Goal: Information Seeking & Learning: Learn about a topic

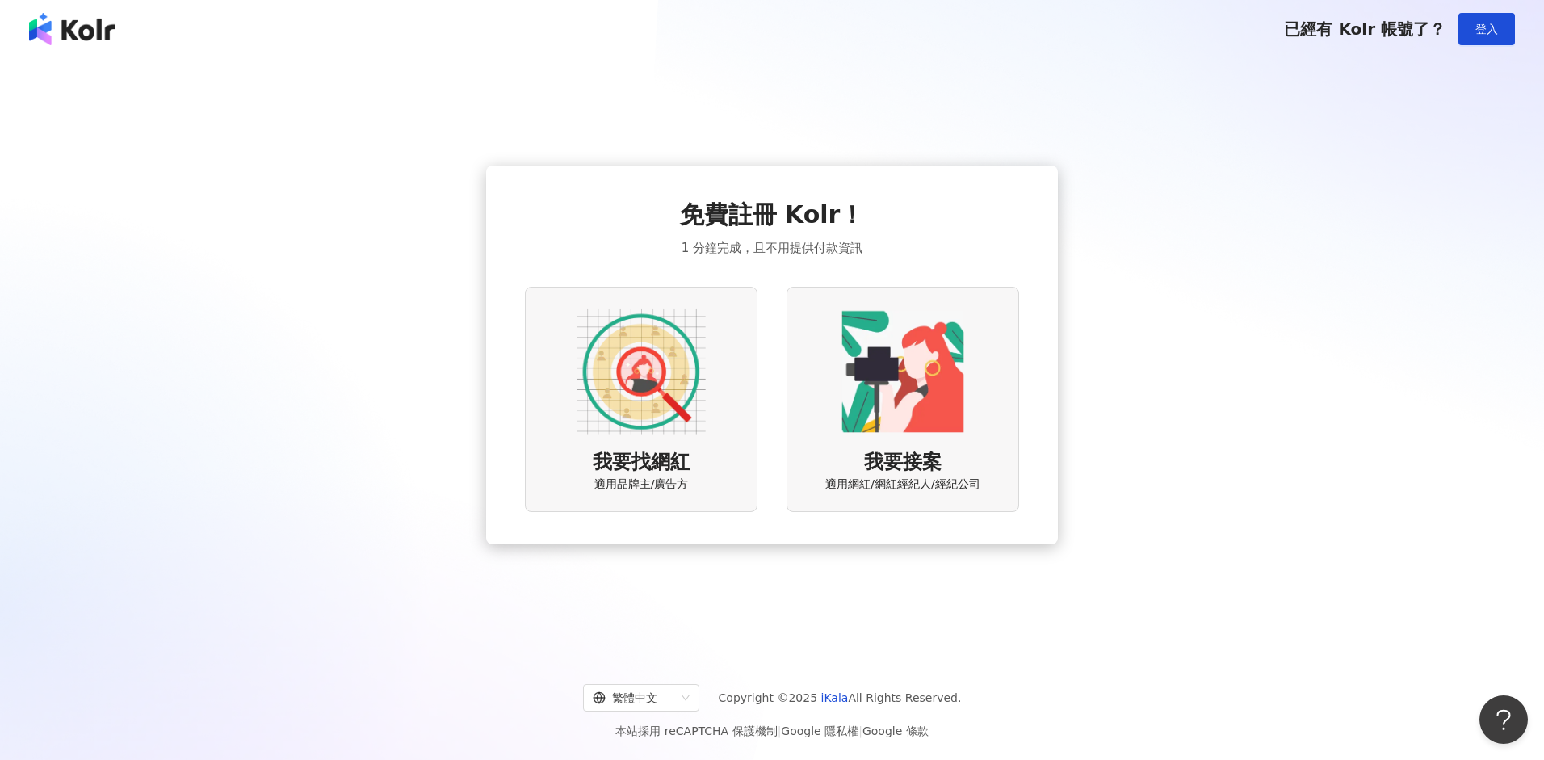
click at [714, 393] on div "我要找網紅 適用品牌主/廣告方" at bounding box center [641, 399] width 233 height 225
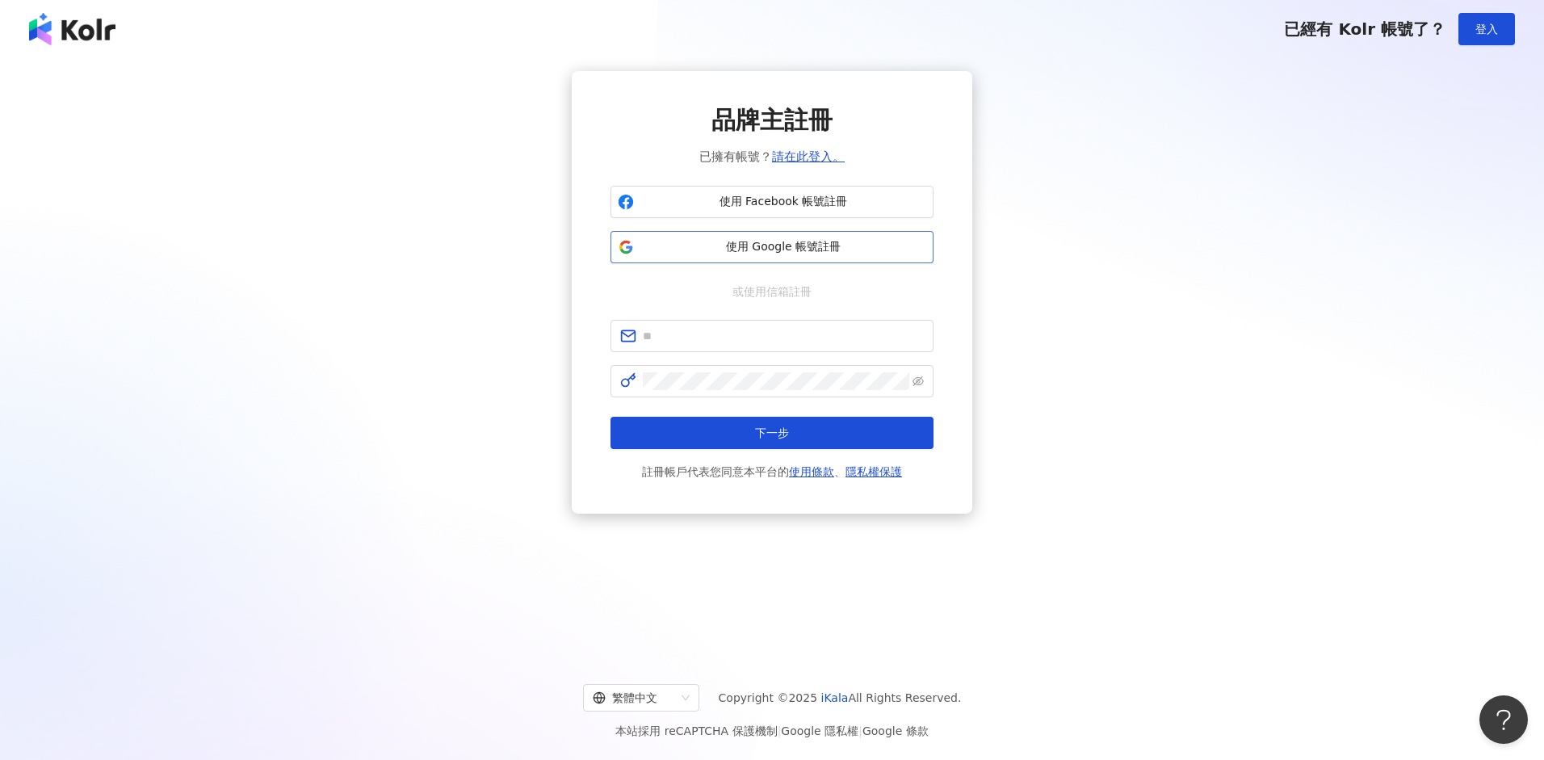
click at [819, 256] on button "使用 Google 帳號註冊" at bounding box center [771, 247] width 323 height 32
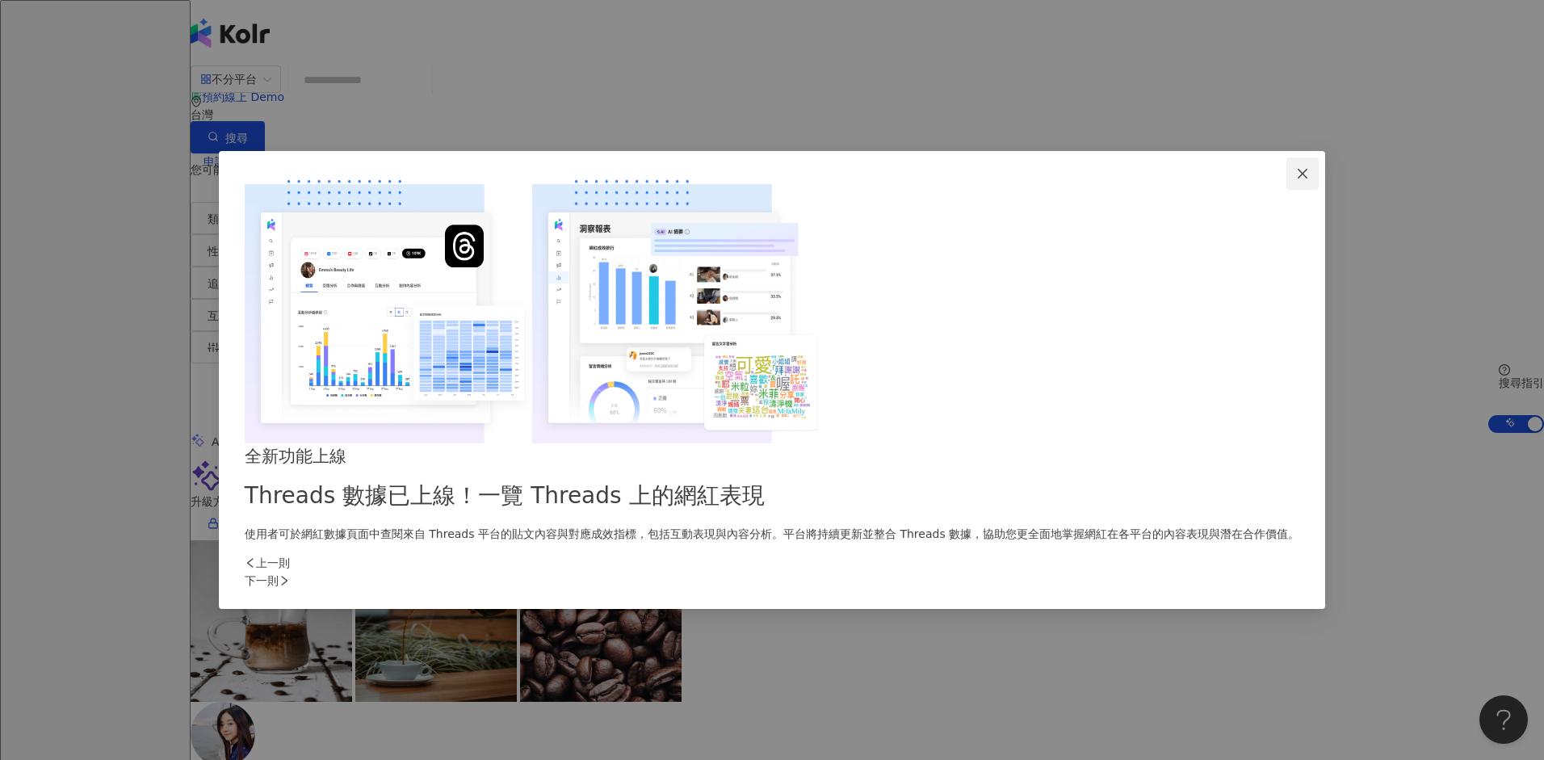
click at [1296, 180] on icon "close" at bounding box center [1302, 173] width 13 height 13
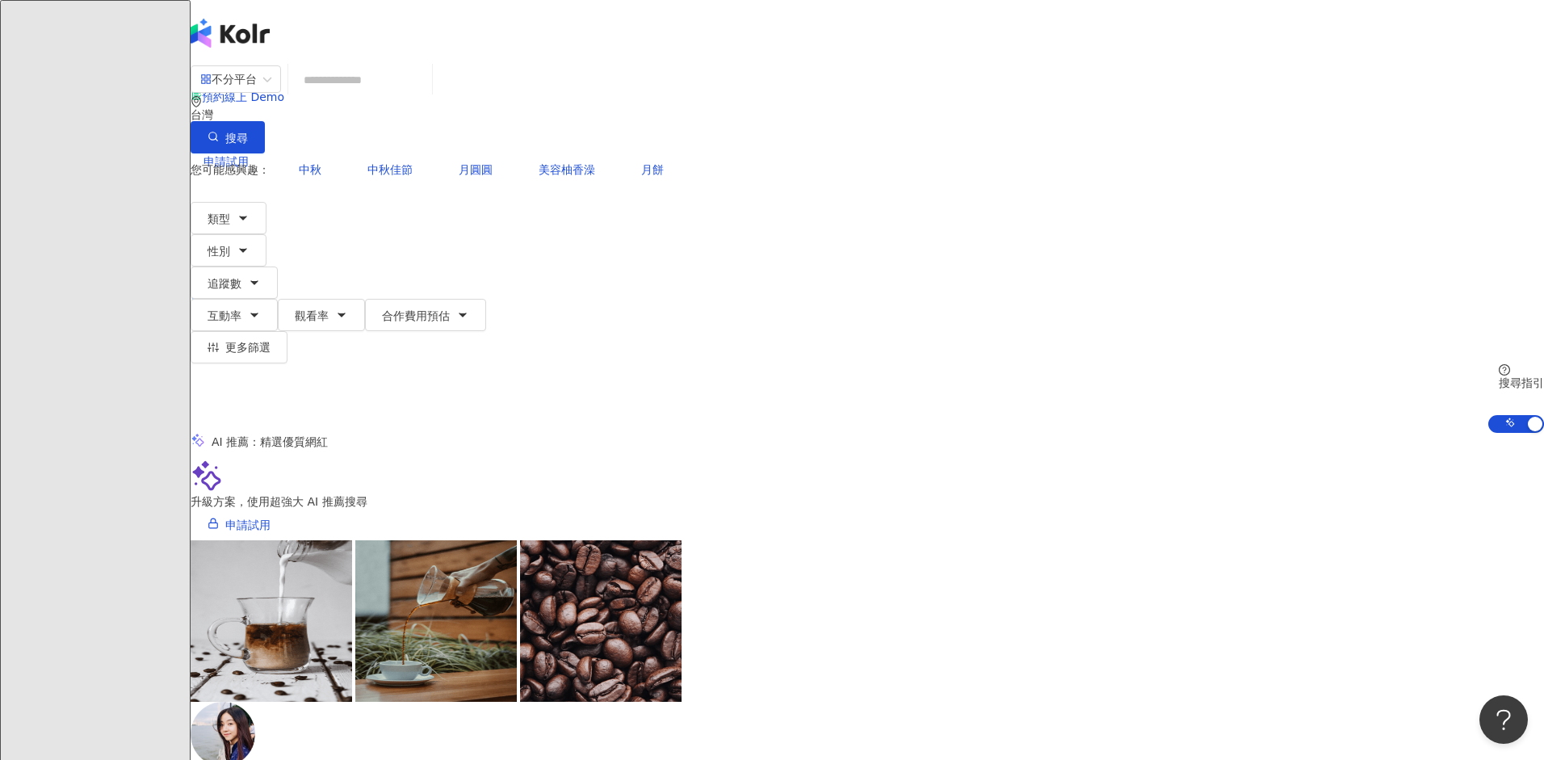
click at [426, 95] on input "search" at bounding box center [360, 80] width 131 height 31
paste input "**********"
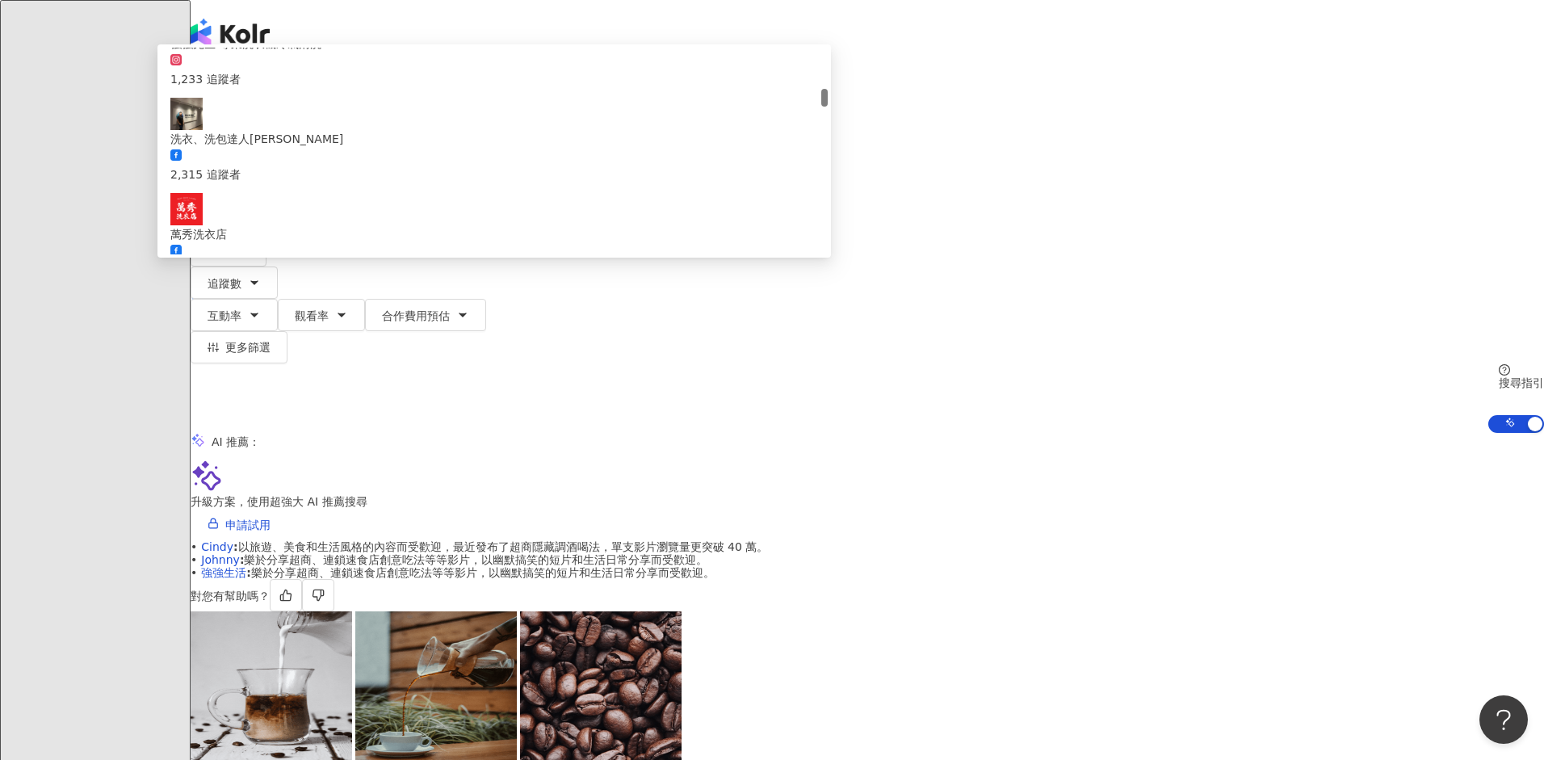
scroll to position [91, 0]
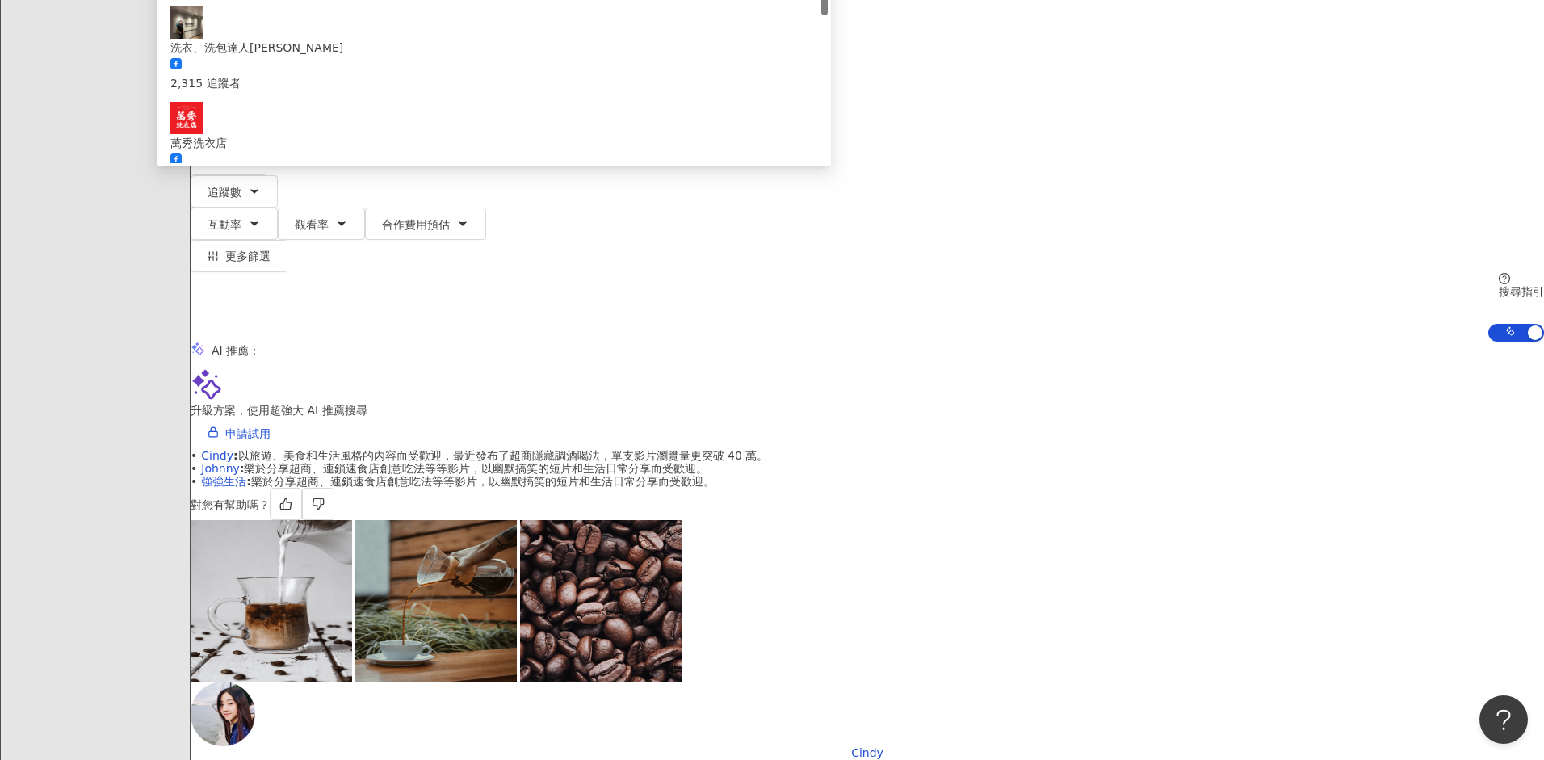
type input "**"
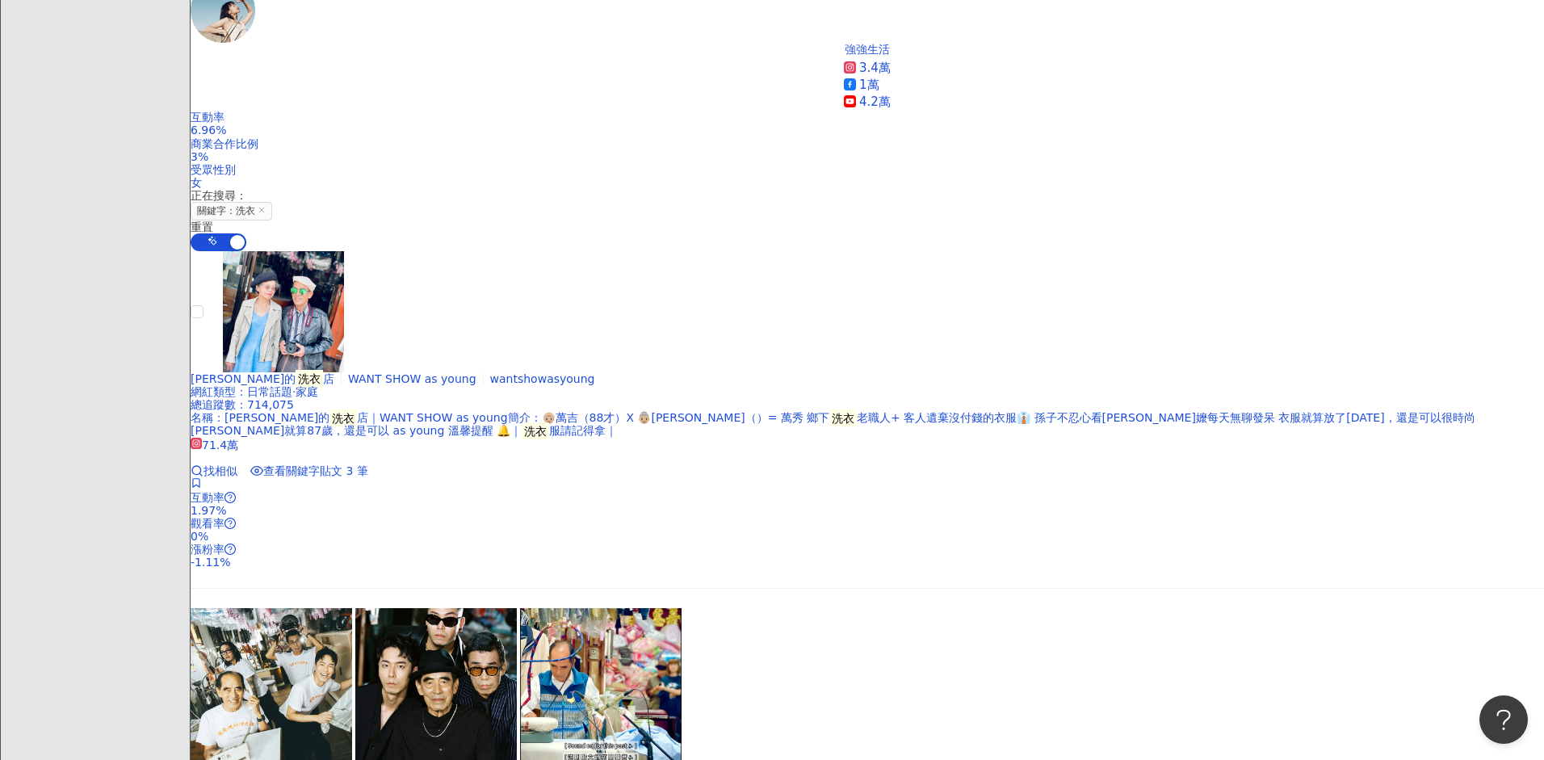
scroll to position [1633, 0]
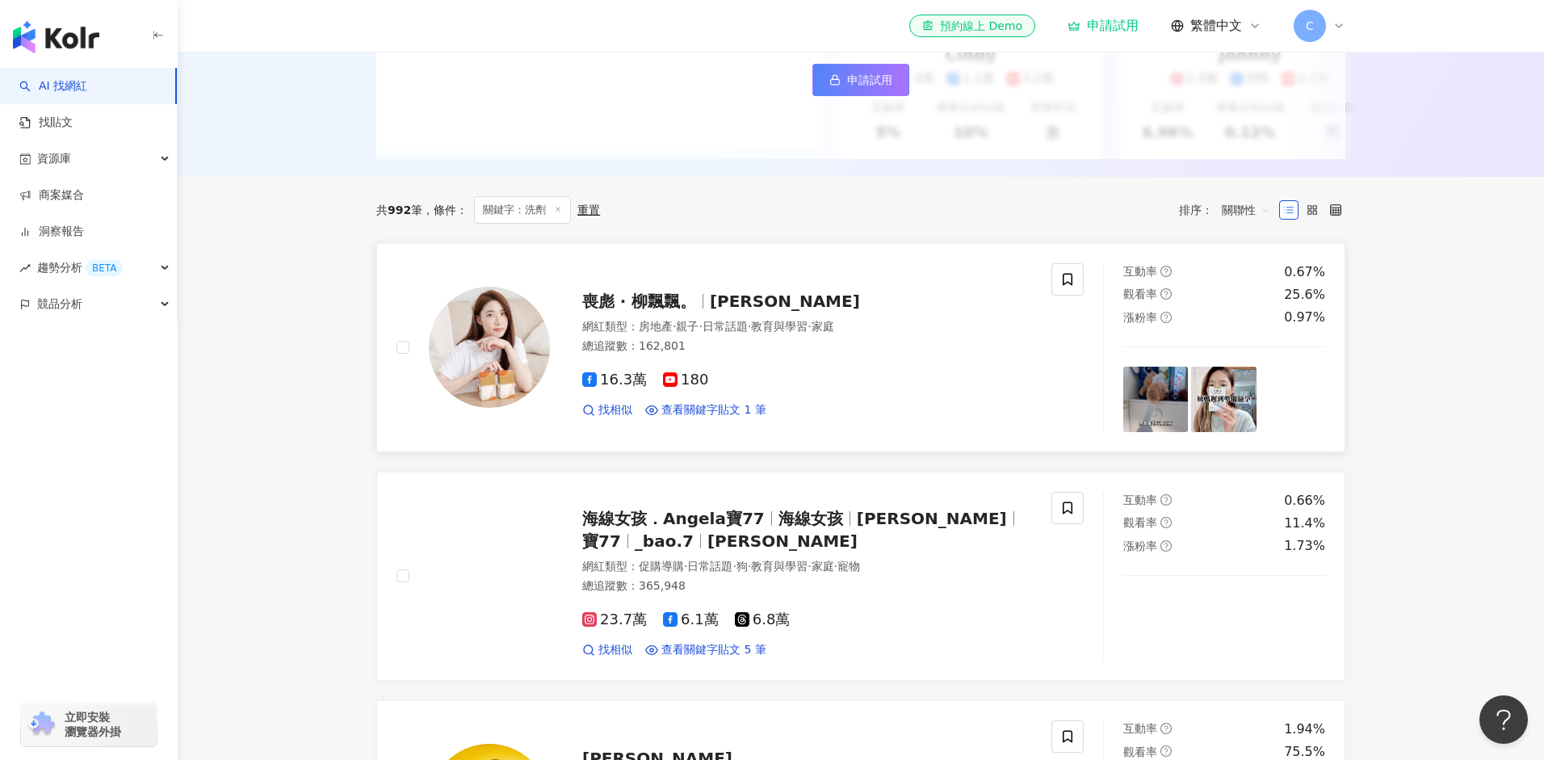
scroll to position [364, 0]
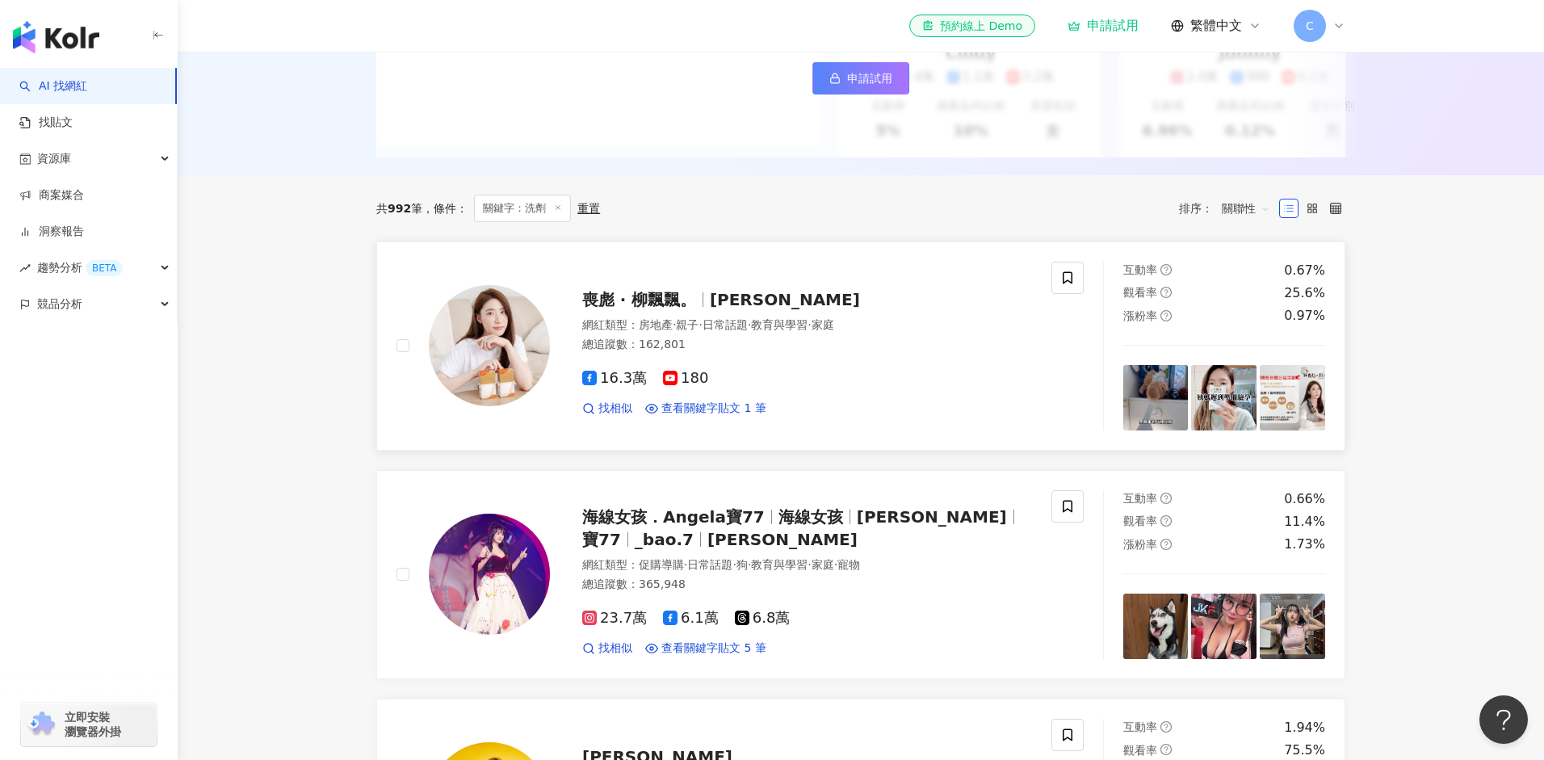
click at [676, 376] on span "180" at bounding box center [685, 378] width 45 height 17
click at [616, 373] on span "16.3萬" at bounding box center [614, 378] width 65 height 17
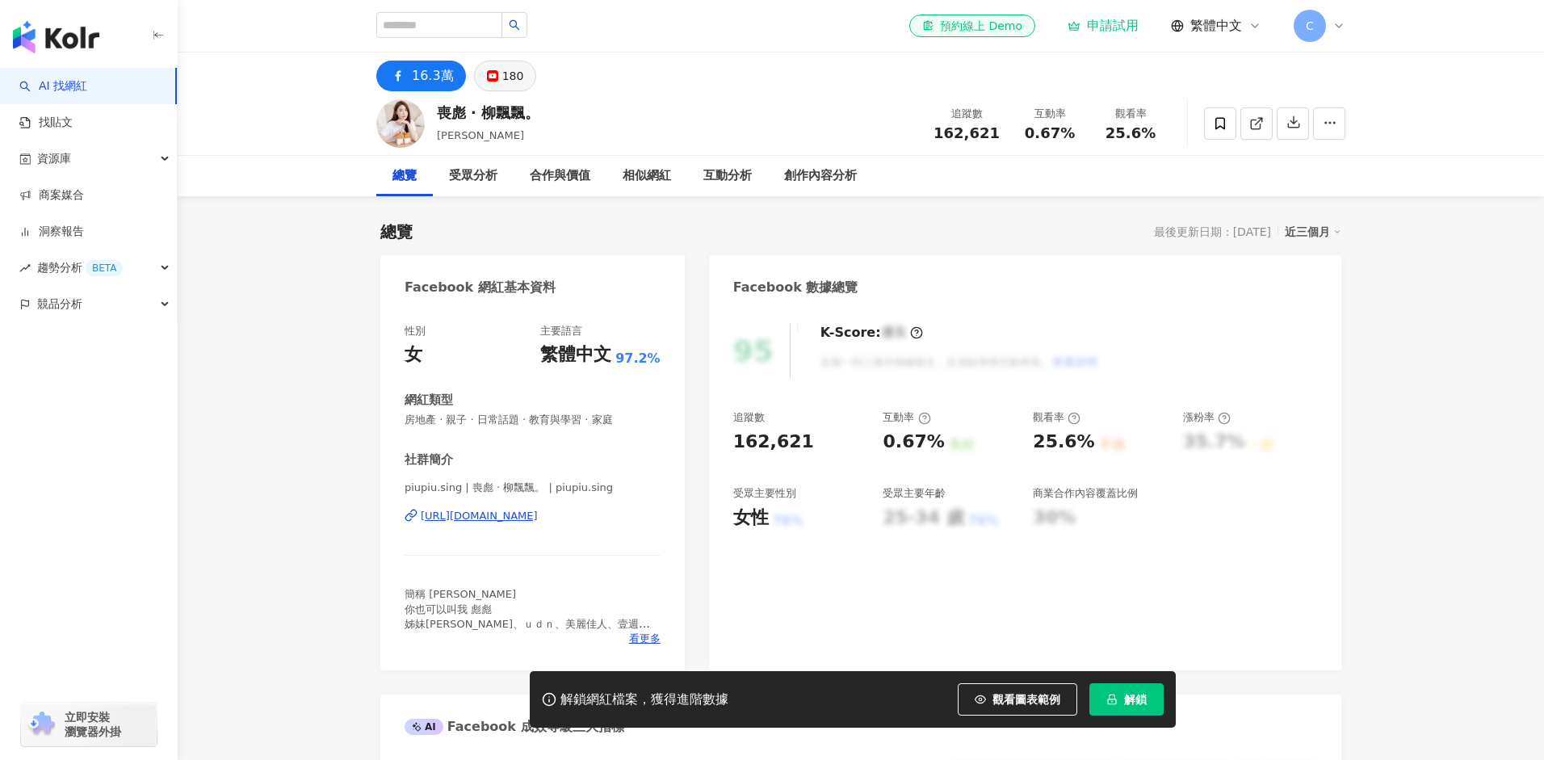
click at [505, 80] on div "180" at bounding box center [513, 76] width 22 height 23
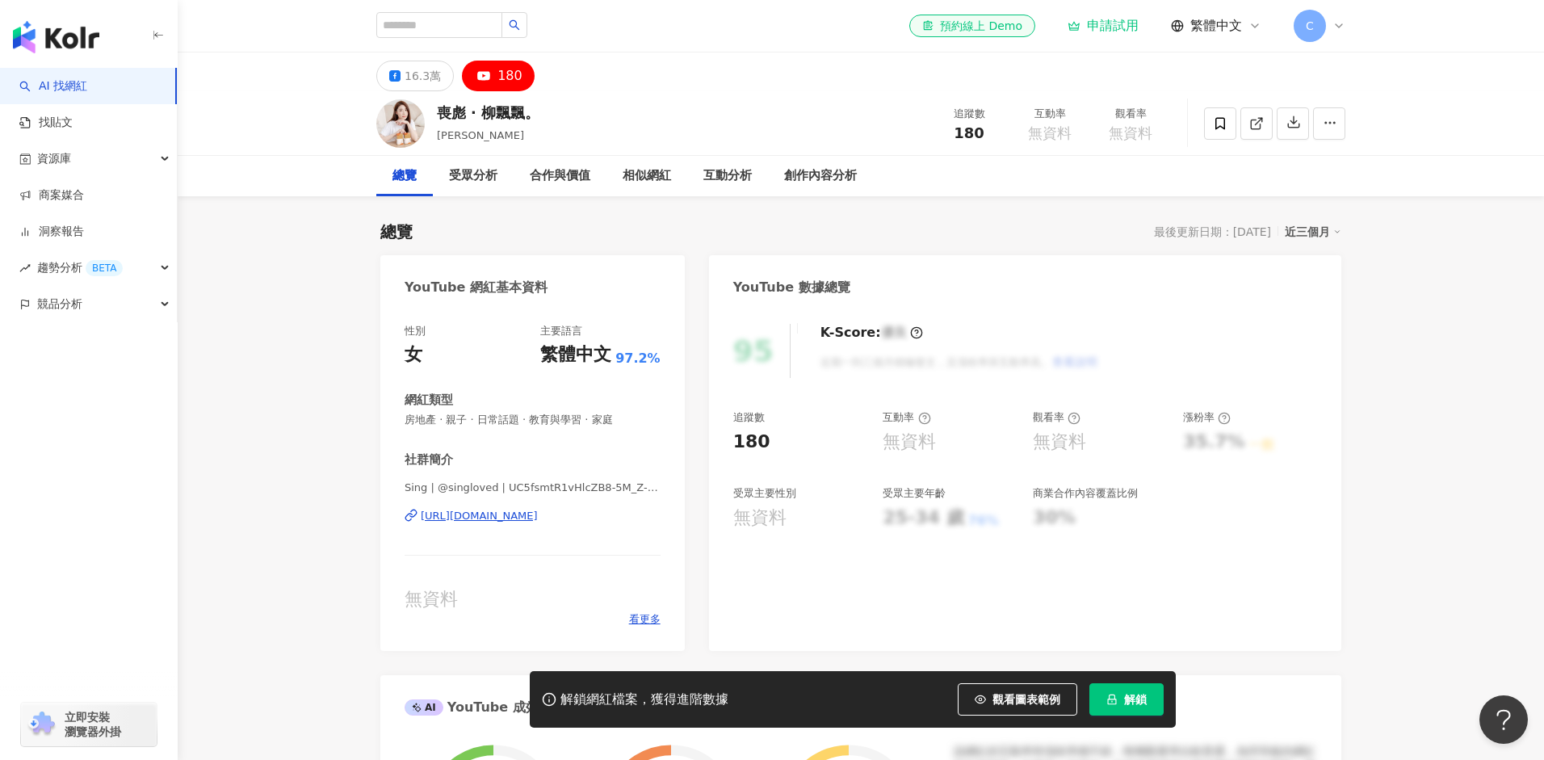
click at [528, 510] on div "[URL][DOMAIN_NAME]" at bounding box center [479, 516] width 117 height 15
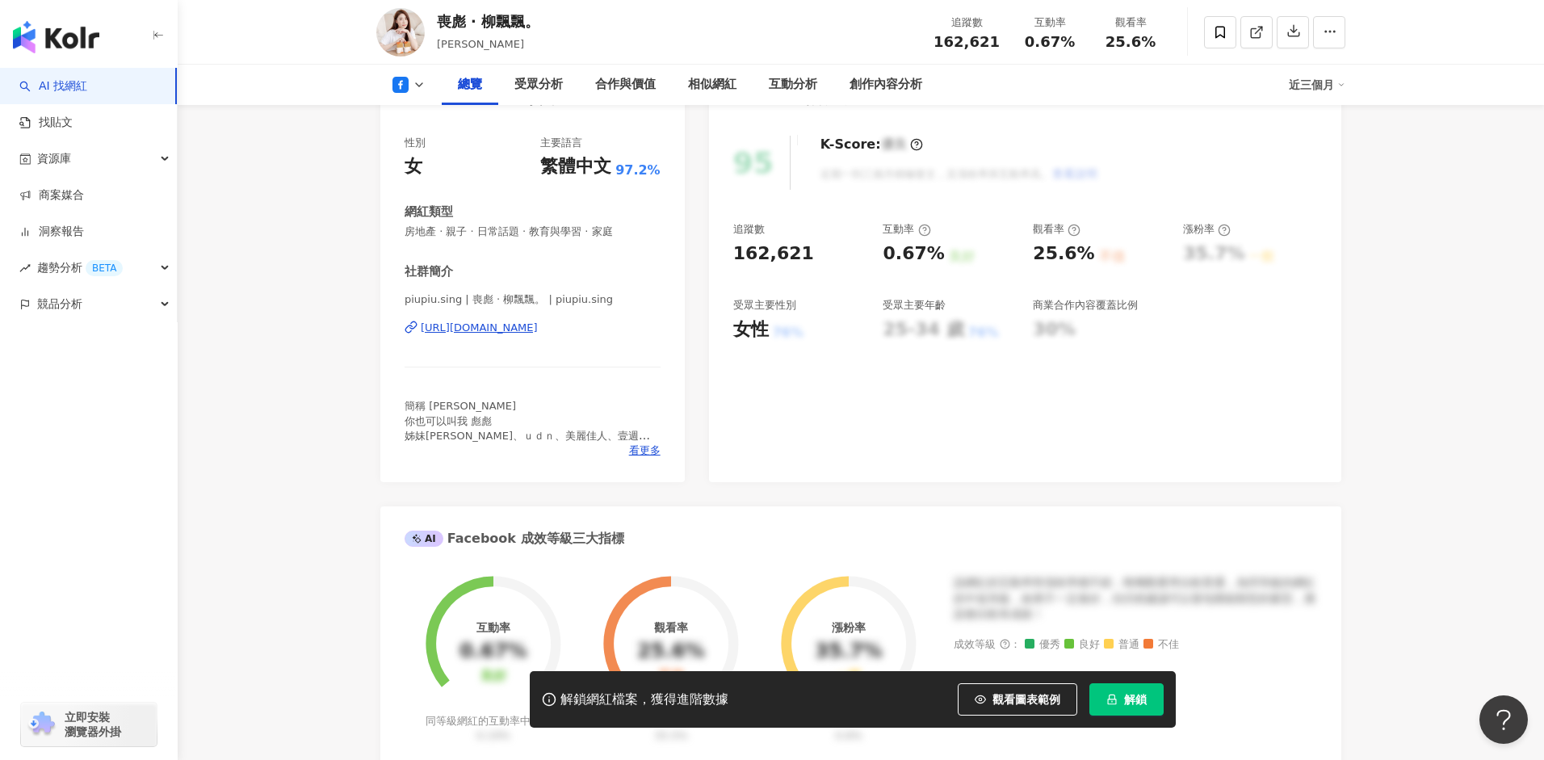
scroll to position [190, 0]
click at [538, 325] on div "[URL][DOMAIN_NAME]" at bounding box center [479, 326] width 117 height 15
